Goal: Find specific page/section: Find specific page/section

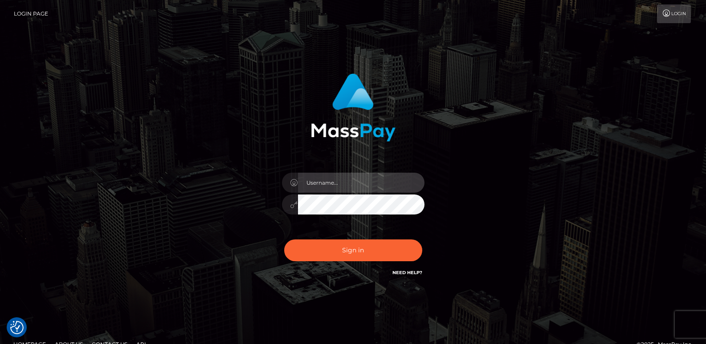
type input "ts2.es"
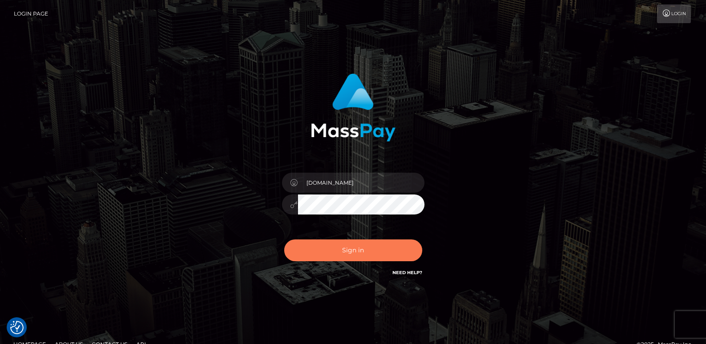
click at [348, 253] on button "Sign in" at bounding box center [353, 251] width 138 height 22
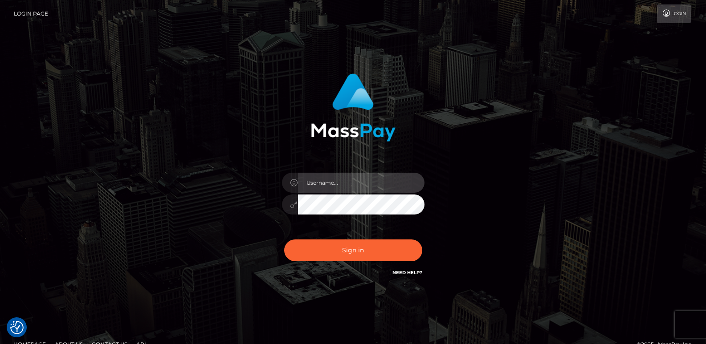
type input "ts2.es"
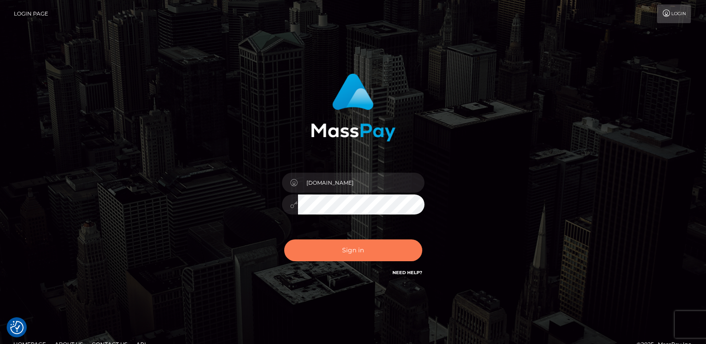
click at [348, 253] on button "Sign in" at bounding box center [353, 251] width 138 height 22
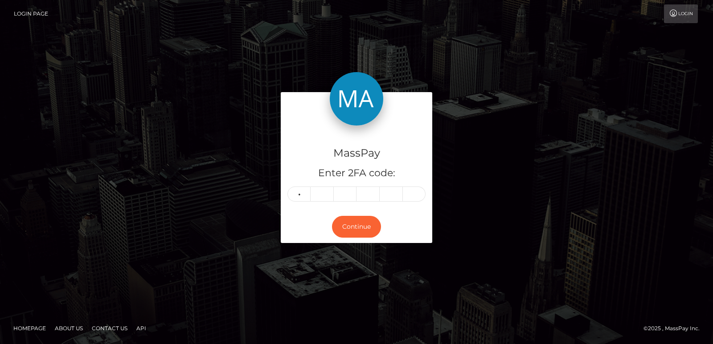
type input "6"
type input "4"
type input "2"
type input "3"
type input "8"
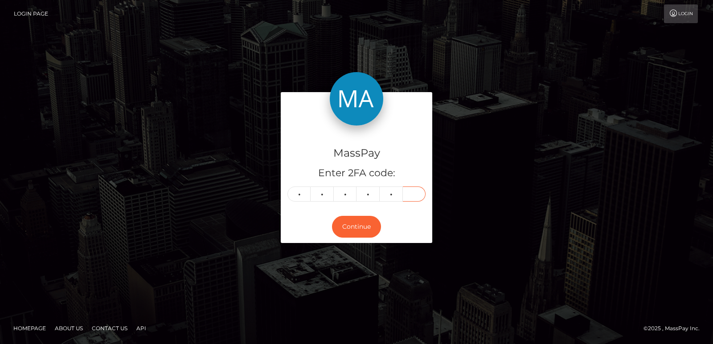
type input "2"
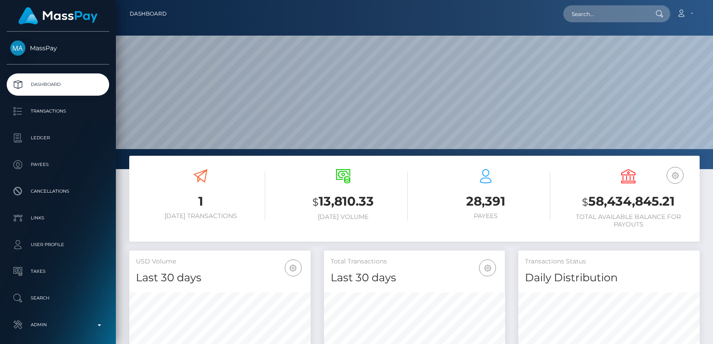
scroll to position [169, 597]
click at [566, 23] on nav "Dashboard Loading... Loading... Account Edit Profile" at bounding box center [414, 14] width 597 height 28
click at [584, 11] on input "text" at bounding box center [605, 13] width 84 height 17
paste input "tazhotdevil91xx@outlook.com"
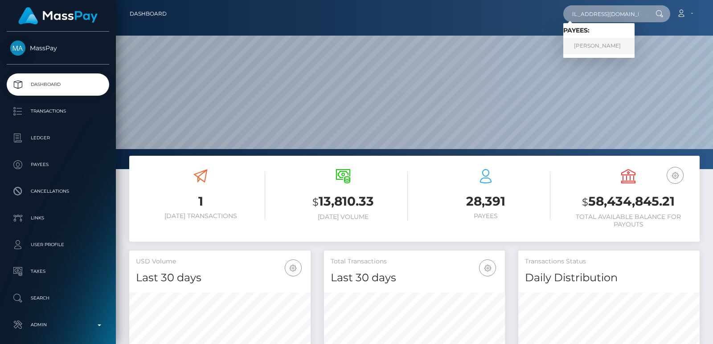
type input "tazhotdevil91xx@outlook.com"
click at [585, 47] on link "TASMIN LOUISE ALMADI" at bounding box center [598, 46] width 71 height 16
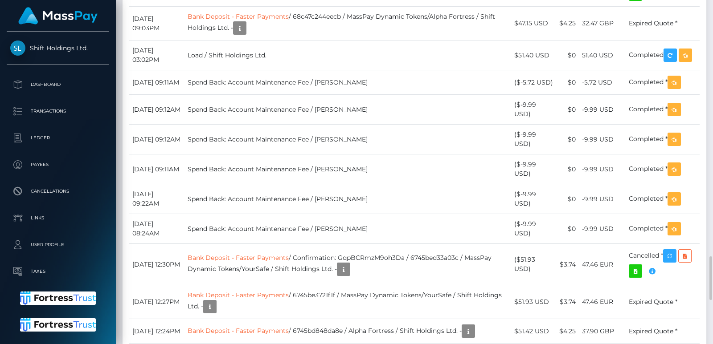
scroll to position [107, 181]
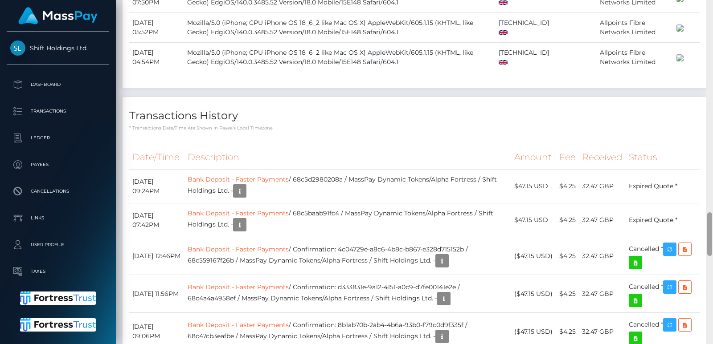
click at [708, 12] on div at bounding box center [709, 172] width 7 height 344
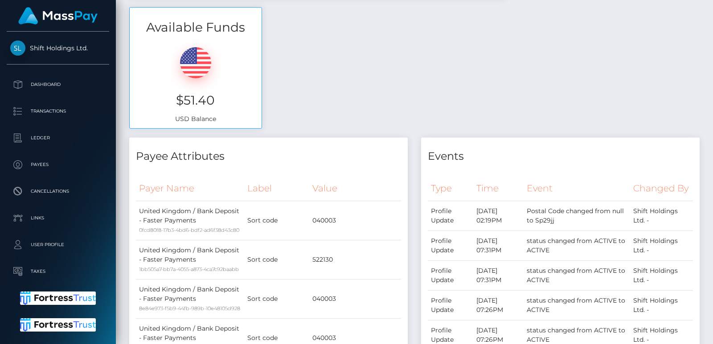
click at [708, 12] on div "Customer Profile Loading... Loading..." at bounding box center [414, 172] width 597 height 344
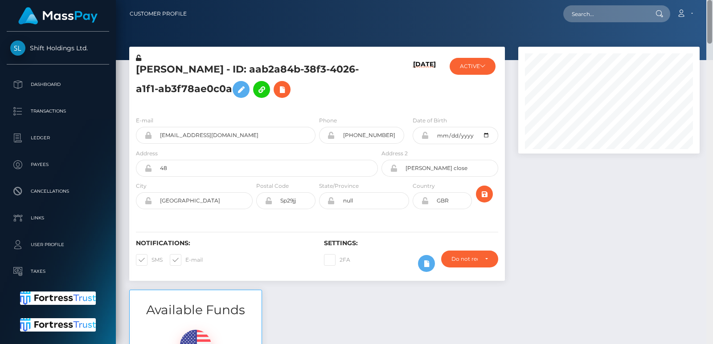
click at [708, 12] on nav "Customer Profile Loading... Loading... Account" at bounding box center [414, 14] width 597 height 28
click at [604, 13] on input "text" at bounding box center [605, 13] width 84 height 17
paste input "jacqueline2ako@gmail.com"
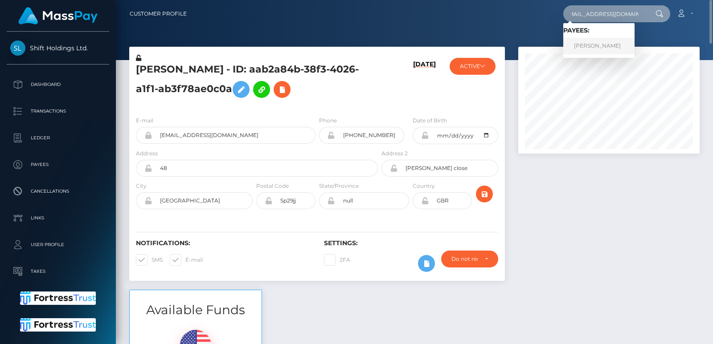
type input "jacqueline2ako@gmail.com"
click at [606, 42] on link "JACQUELINE-SUZANNE AKOKA EGVENDE" at bounding box center [598, 46] width 71 height 16
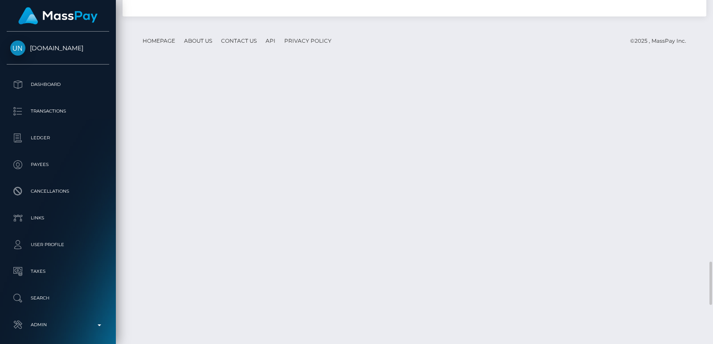
scroll to position [2072, 0]
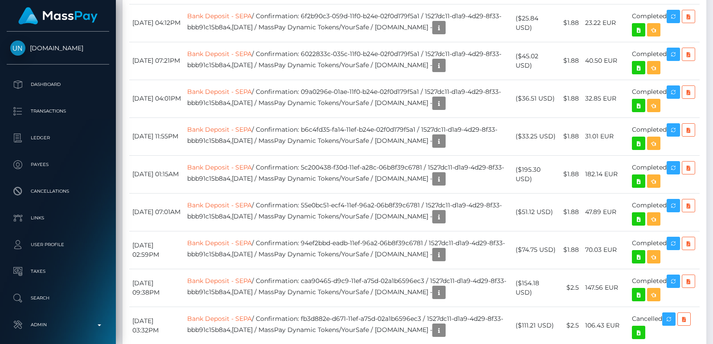
click at [709, 22] on div at bounding box center [709, 172] width 7 height 344
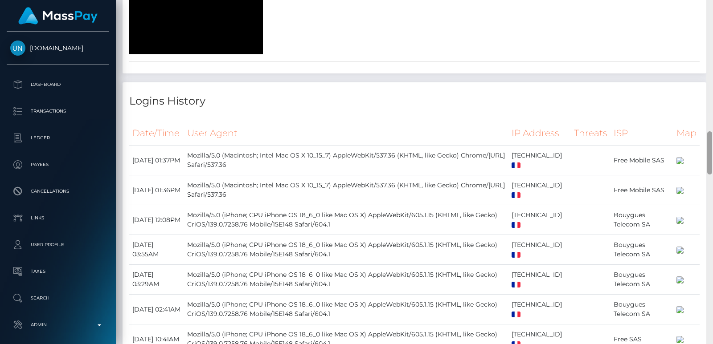
click at [709, 22] on div at bounding box center [709, 172] width 7 height 344
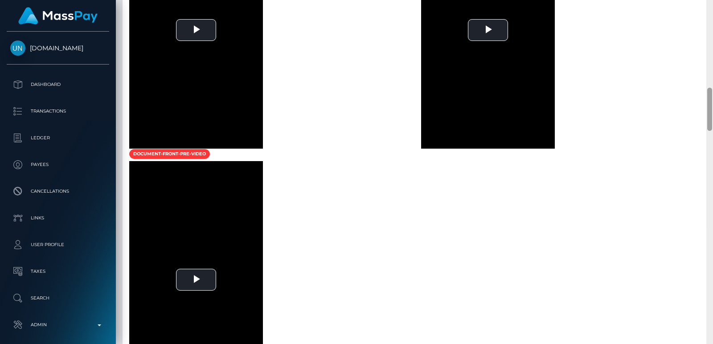
click at [709, 22] on div at bounding box center [709, 172] width 7 height 344
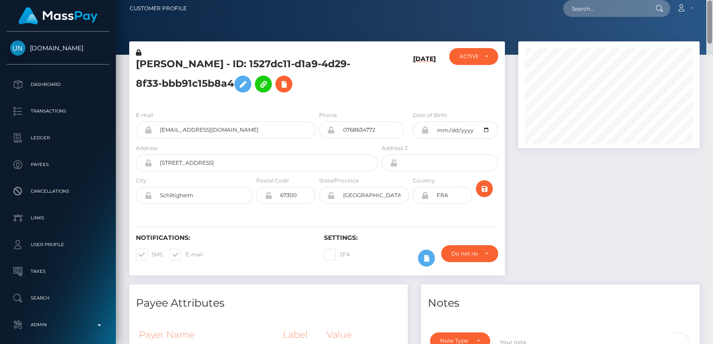
click at [709, 22] on div "Customer Profile Loading... Loading..." at bounding box center [414, 172] width 597 height 344
click at [709, 22] on nav "Customer Profile Loading... Loading... Account" at bounding box center [414, 9] width 597 height 28
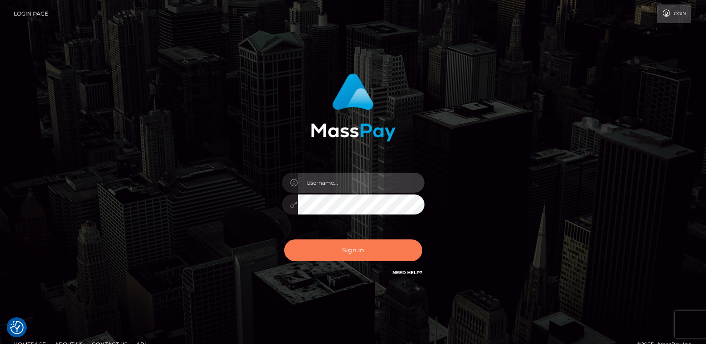
type input "ts2.es"
click at [328, 256] on button "Sign in" at bounding box center [353, 251] width 138 height 22
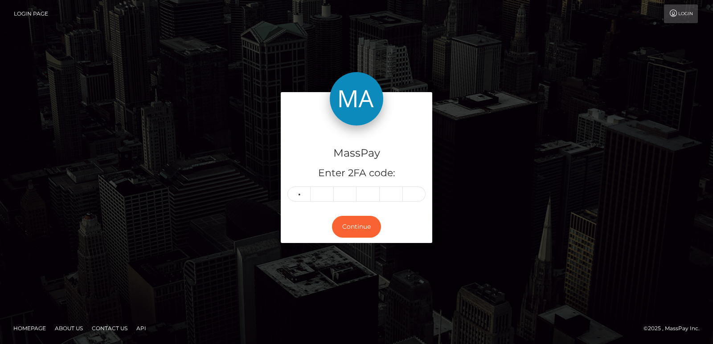
type input "1"
type input "0"
type input "5"
type input "4"
type input "1"
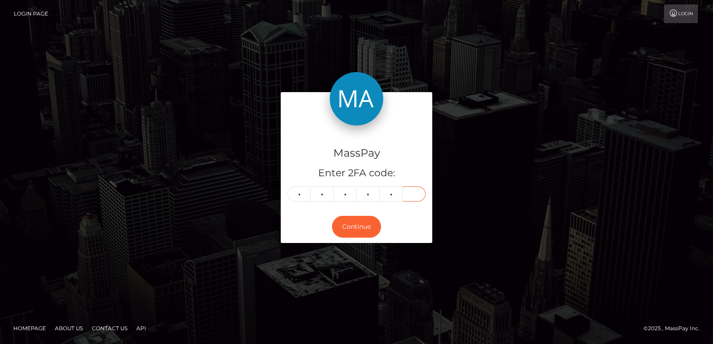
type input "2"
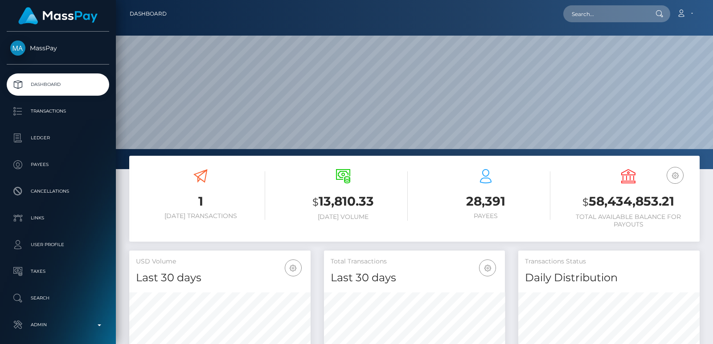
scroll to position [158, 181]
click at [591, 12] on input "text" at bounding box center [605, 13] width 84 height 17
paste input "martina.lopez.verdecia@gmail.com"
type input "martina.lopez.verdecia@gmail.com"
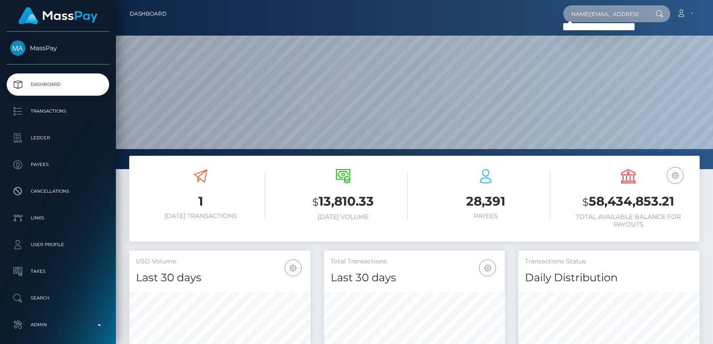
scroll to position [0, 0]
click at [585, 12] on input "martina.lopez.verdecia@gmail.com" at bounding box center [605, 13] width 84 height 17
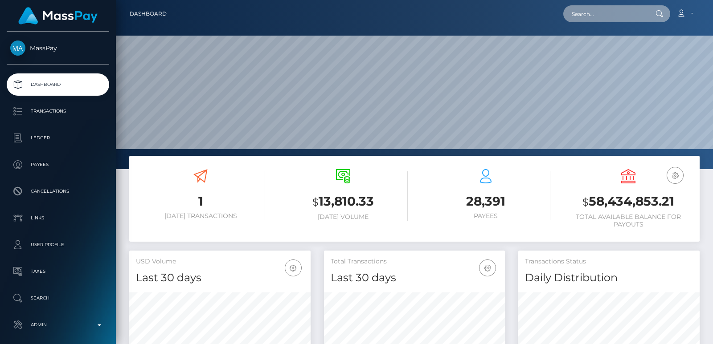
paste input "[DEMOGRAPHIC_DATA][DOMAIN_NAME]"
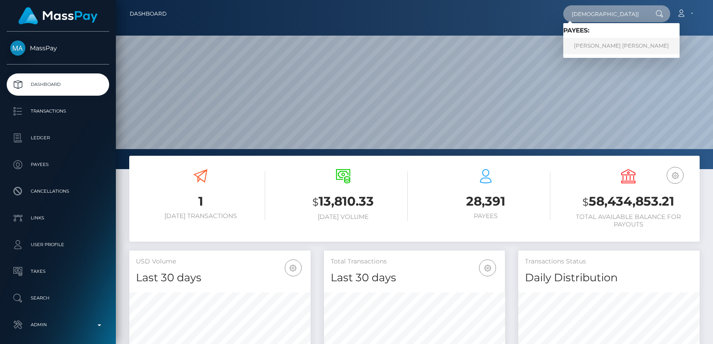
type input "[DEMOGRAPHIC_DATA][DOMAIN_NAME]"
click at [578, 41] on link "Martina Raphaela Lopez Verdecia" at bounding box center [621, 46] width 116 height 16
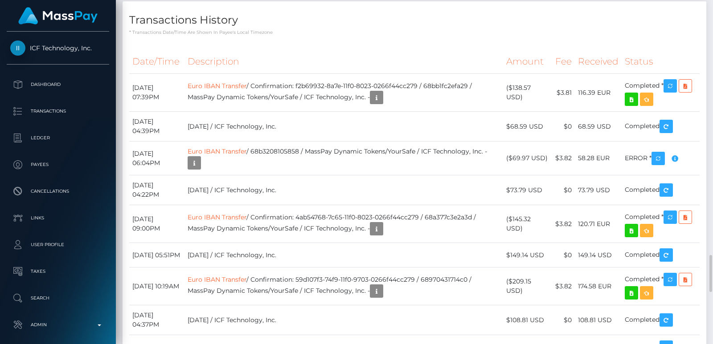
scroll to position [1738, 0]
